Goal: Task Accomplishment & Management: Manage account settings

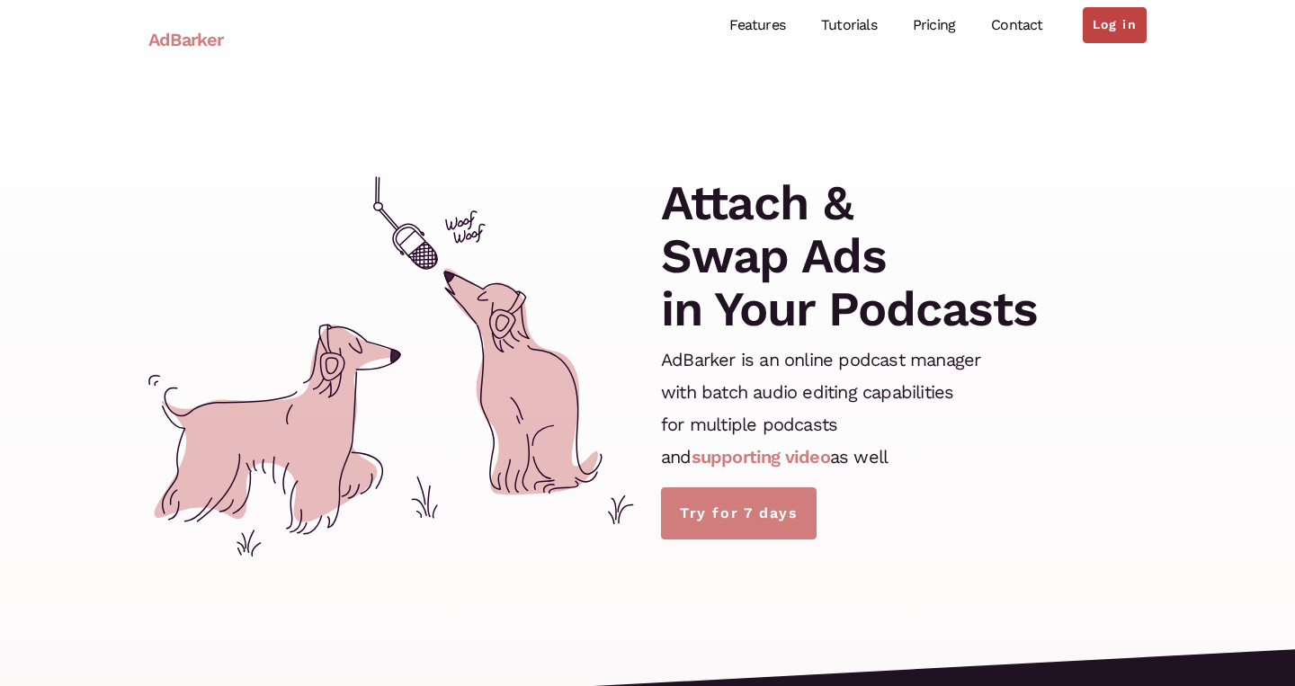
click at [1122, 33] on link "Log in" at bounding box center [1115, 25] width 64 height 36
click at [1116, 35] on link "Log in" at bounding box center [1115, 25] width 64 height 36
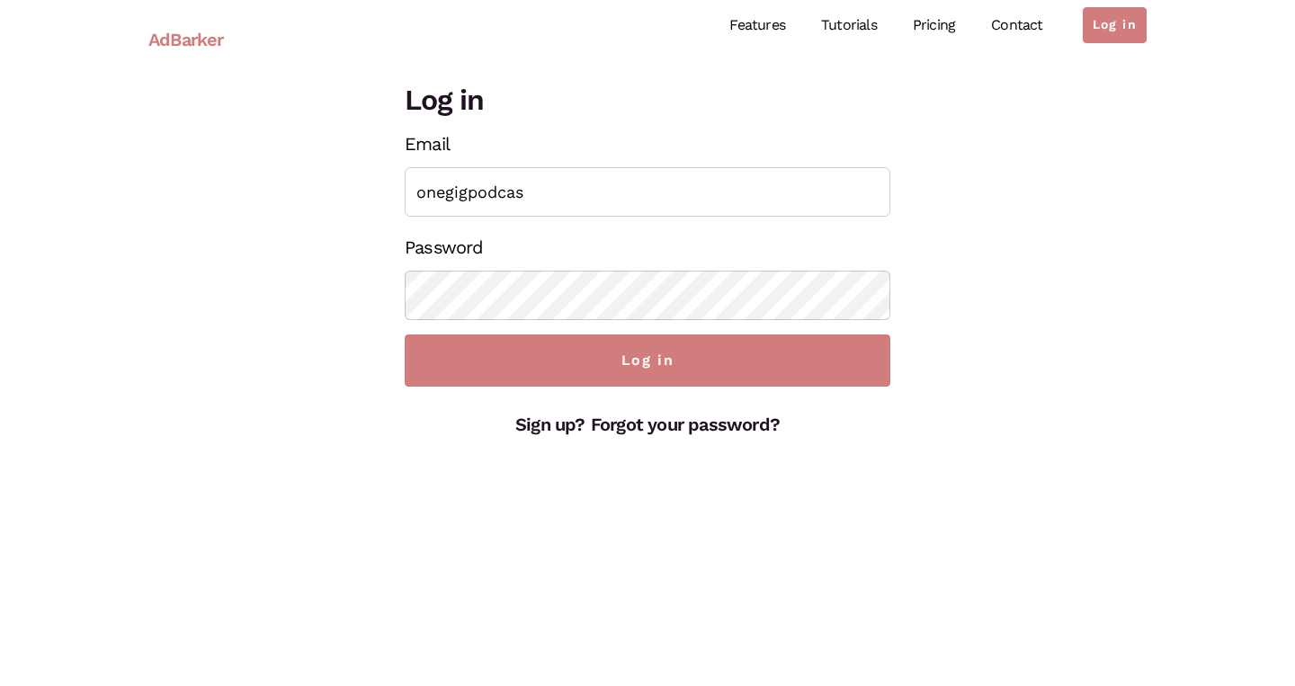
type input "onegigpodcast"
type input "[EMAIL_ADDRESS][DOMAIN_NAME]"
click at [648, 361] on input "Log in" at bounding box center [648, 361] width 486 height 52
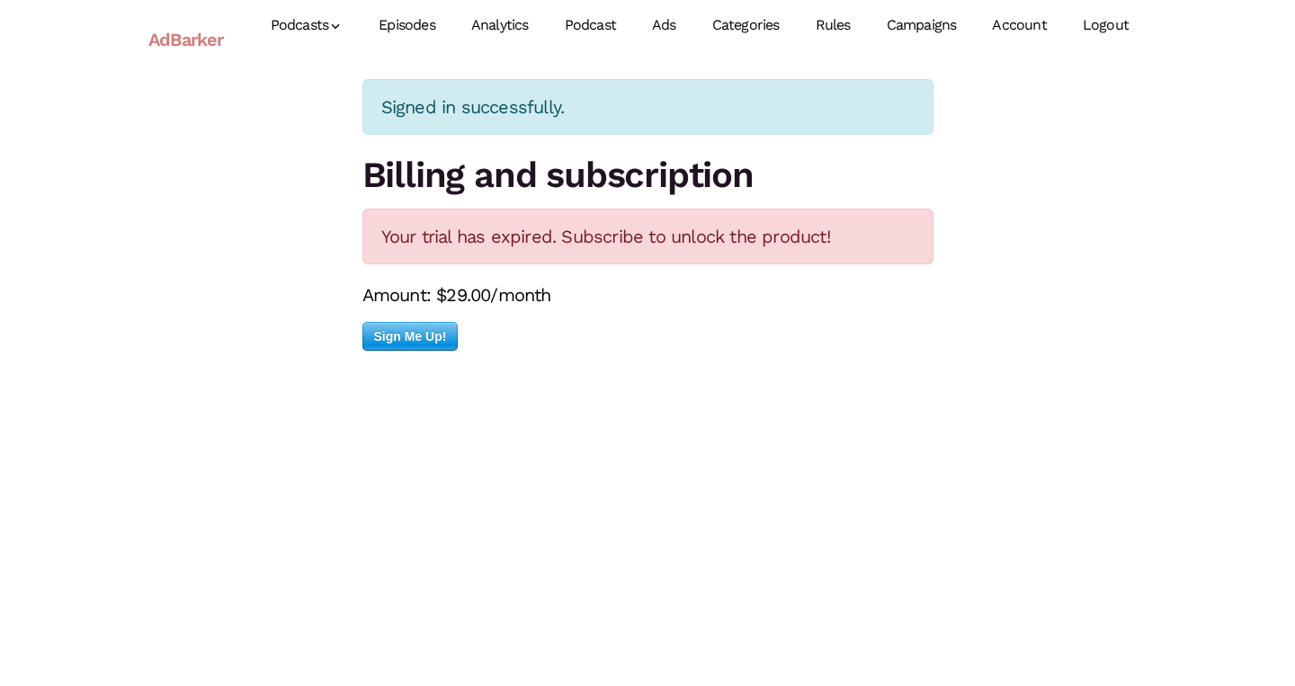
click at [1003, 23] on link "Account" at bounding box center [1019, 26] width 90 height 80
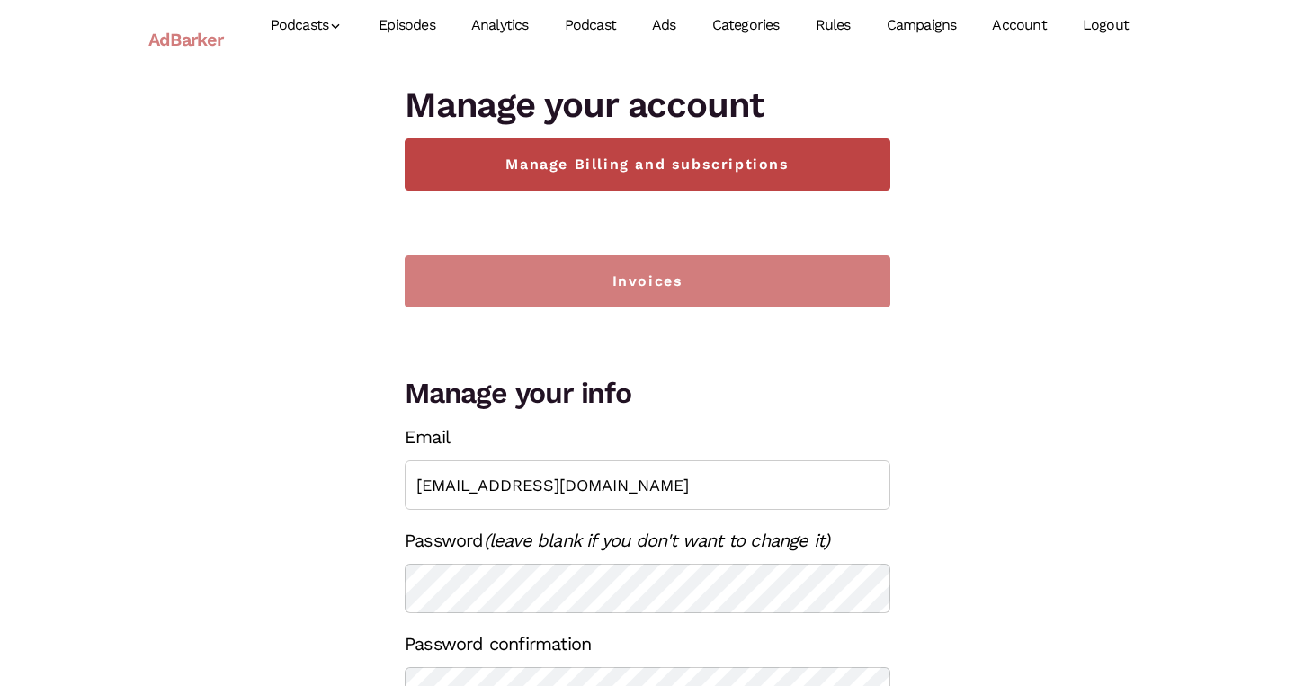
click at [838, 177] on link "Manage Billing and subscriptions" at bounding box center [648, 165] width 486 height 52
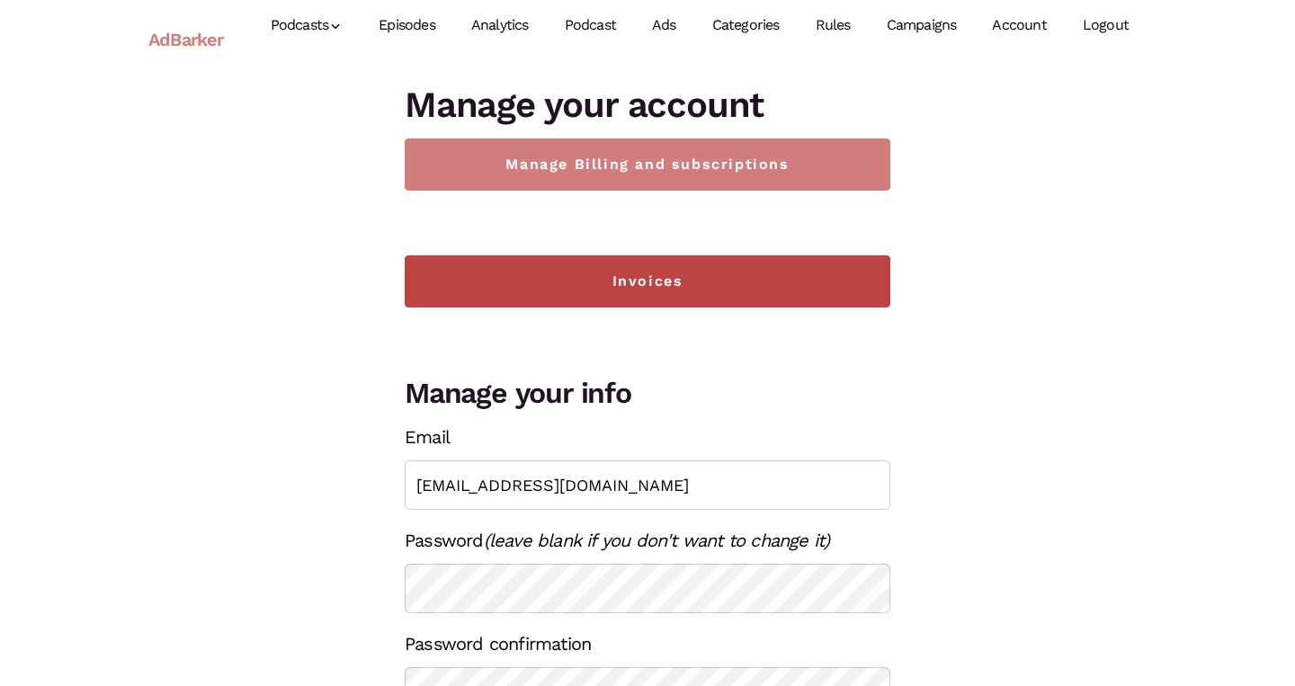
click at [650, 303] on link "Invoices" at bounding box center [648, 281] width 486 height 52
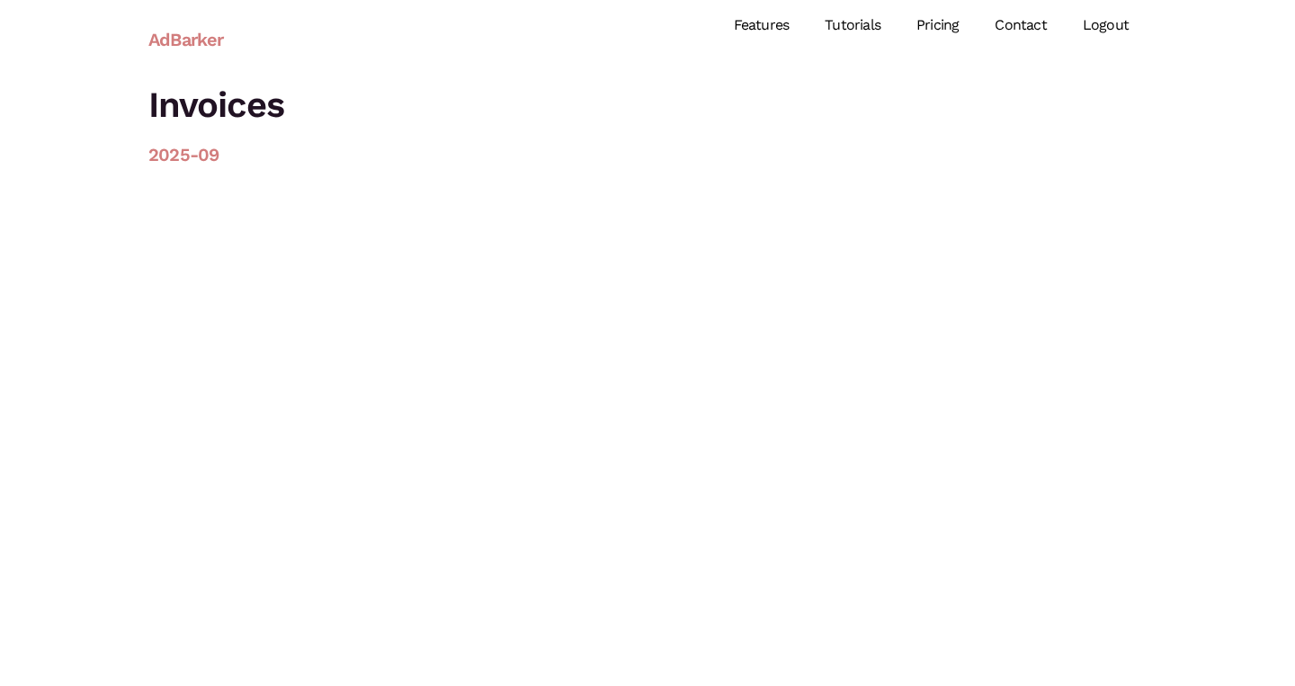
click at [174, 153] on link "2025-09" at bounding box center [183, 155] width 70 height 22
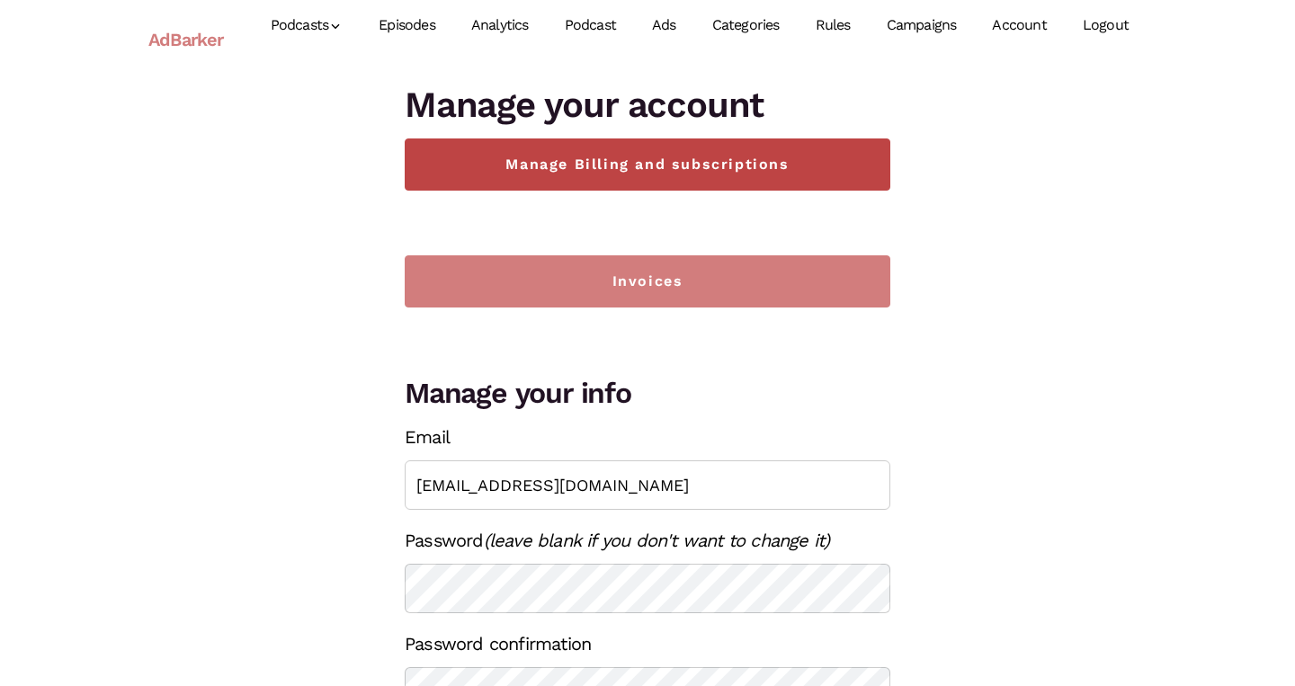
click at [504, 181] on link "Manage Billing and subscriptions" at bounding box center [648, 165] width 486 height 52
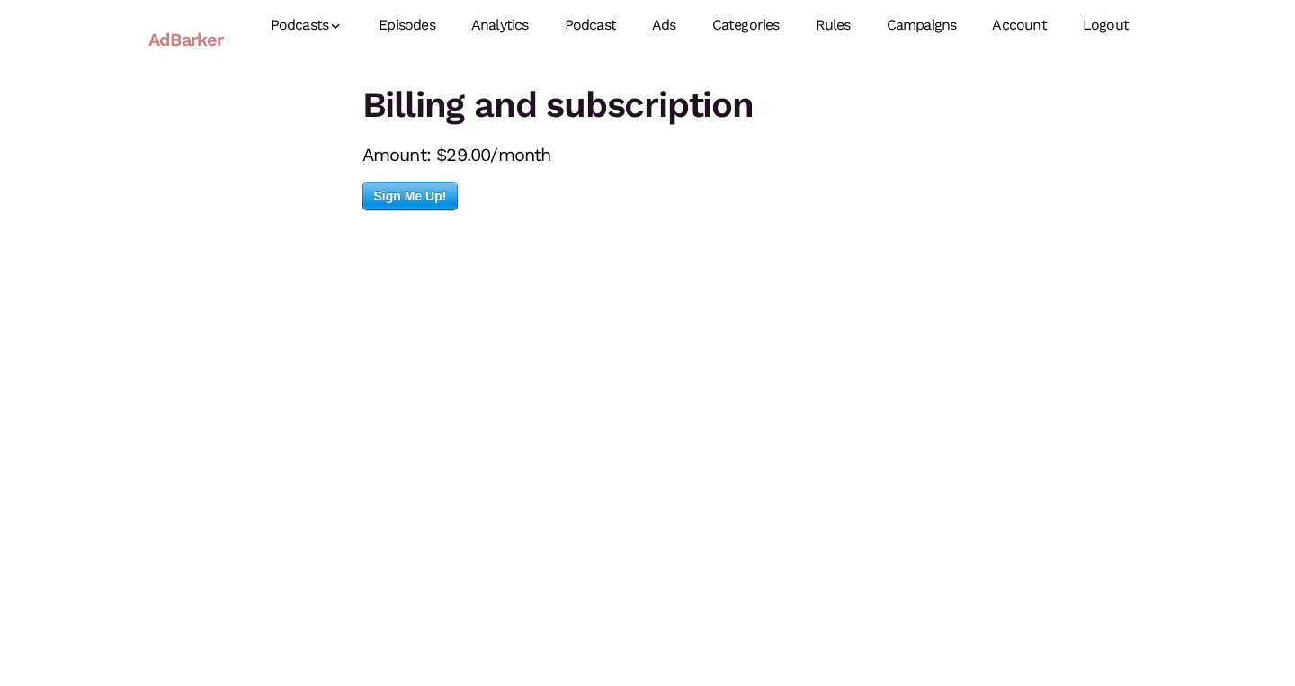
click at [429, 35] on link "Episodes" at bounding box center [407, 26] width 93 height 80
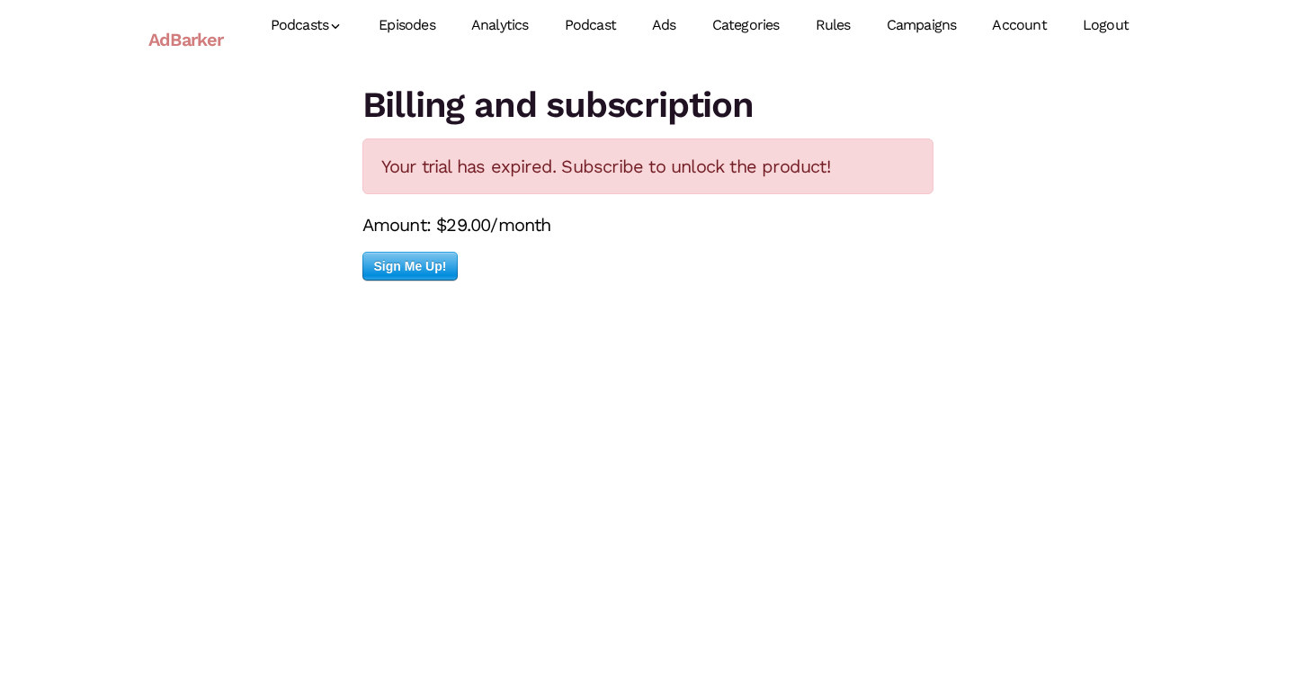
click at [416, 20] on link "Episodes" at bounding box center [407, 26] width 93 height 80
click at [397, 273] on span "Sign Me Up!" at bounding box center [410, 266] width 94 height 27
click at [203, 49] on link "AdBarker" at bounding box center [186, 39] width 76 height 41
